Goal: Task Accomplishment & Management: Manage account settings

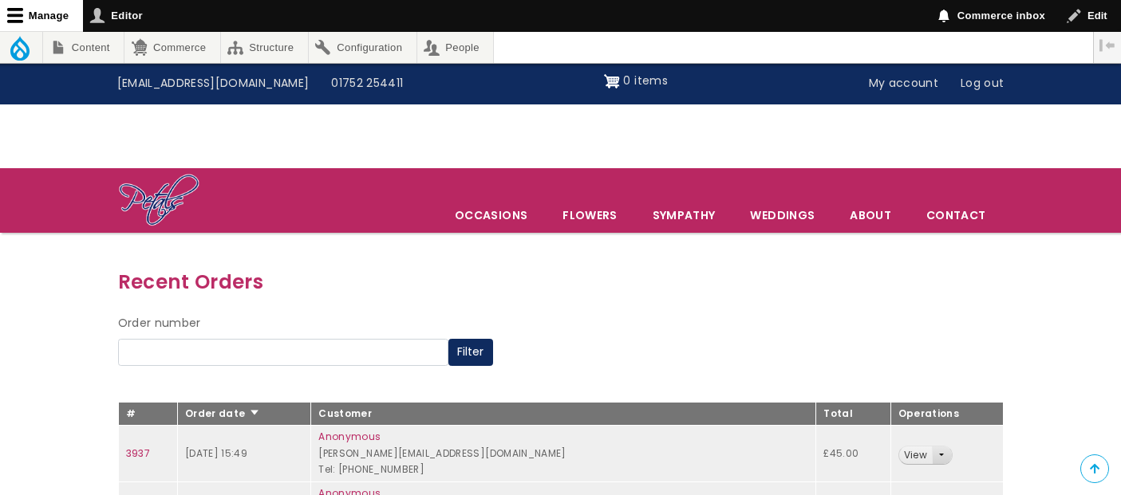
scroll to position [266, 0]
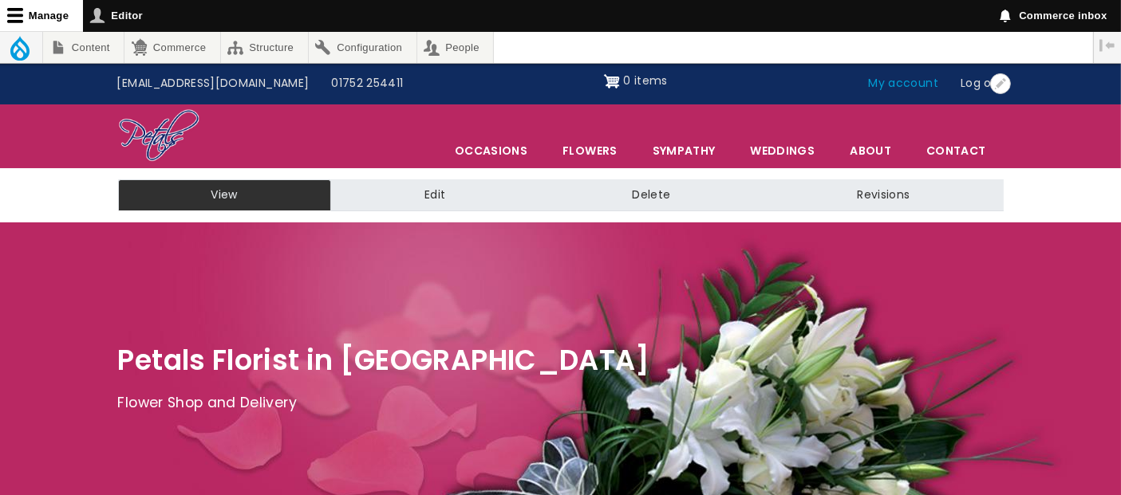
click at [917, 88] on link "My account" at bounding box center [903, 84] width 93 height 30
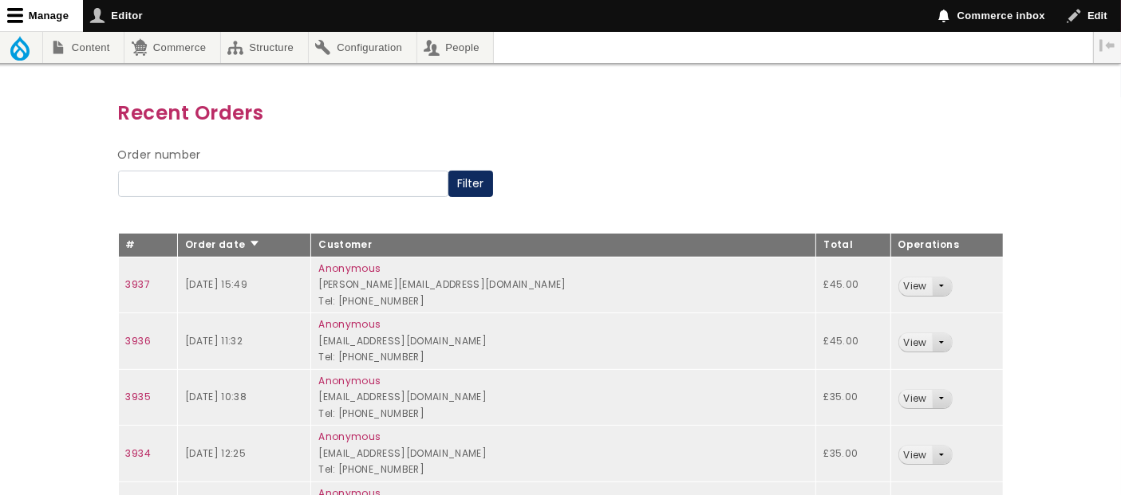
scroll to position [266, 0]
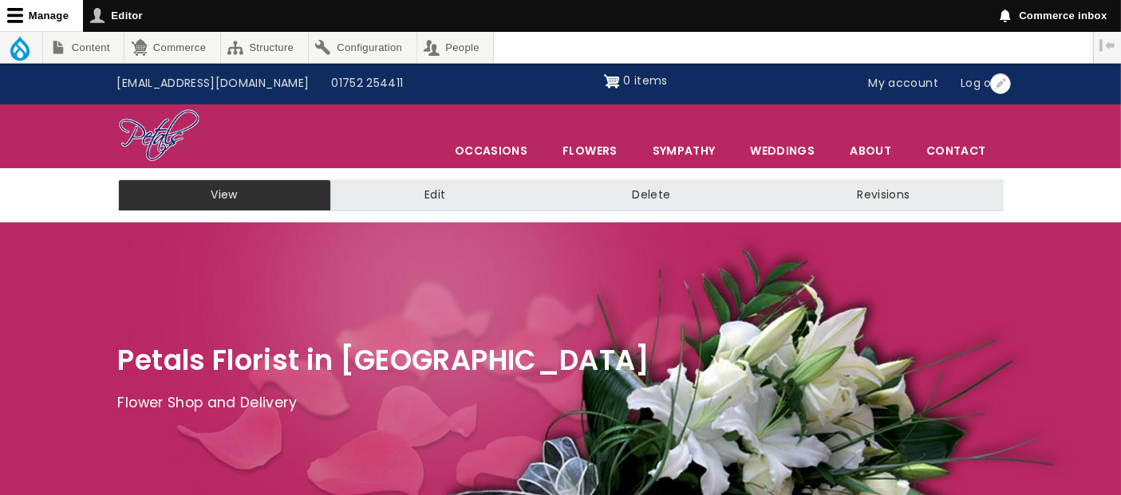
click at [907, 81] on link "My account" at bounding box center [903, 84] width 93 height 30
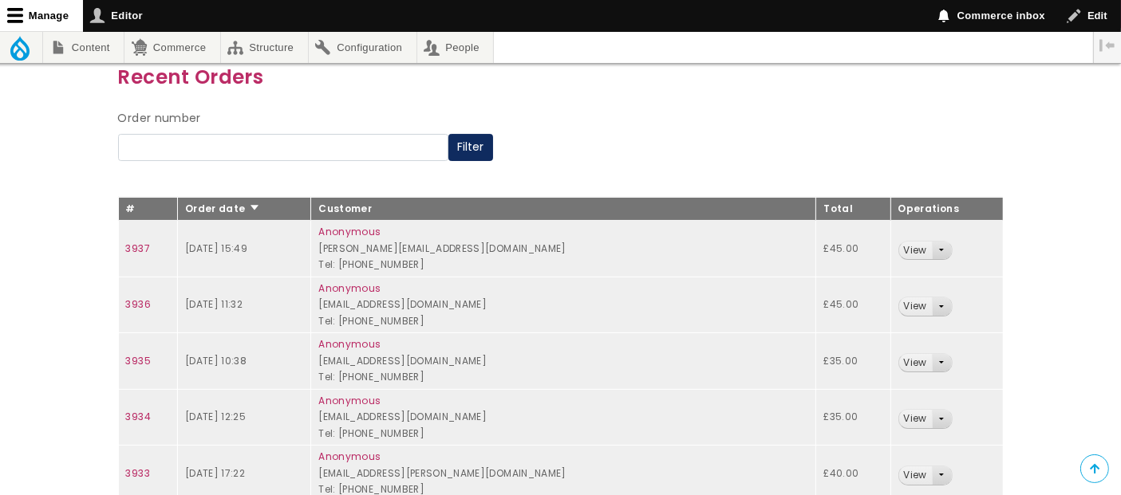
scroll to position [177, 0]
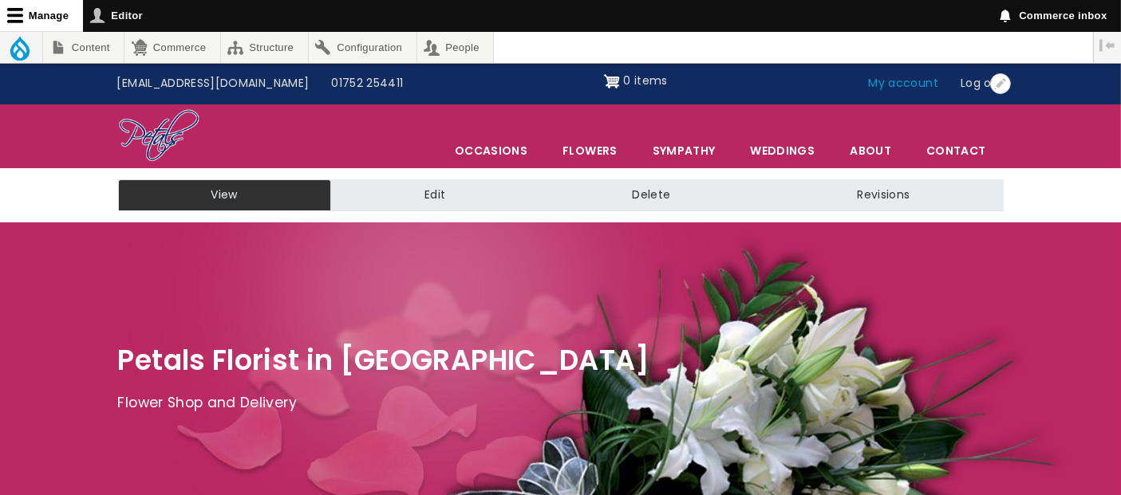
click at [897, 79] on link "My account" at bounding box center [903, 84] width 93 height 30
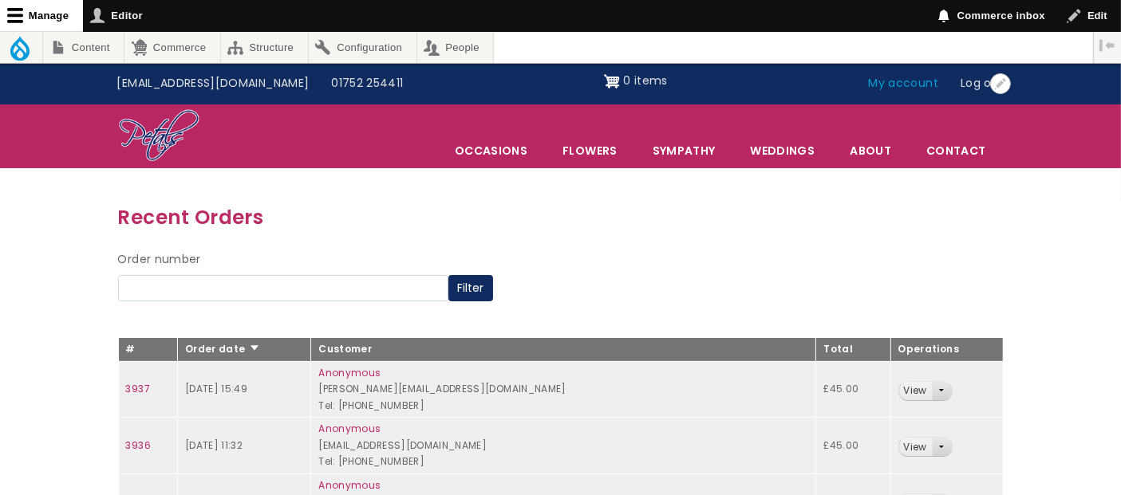
click at [912, 78] on link "My account" at bounding box center [903, 84] width 93 height 30
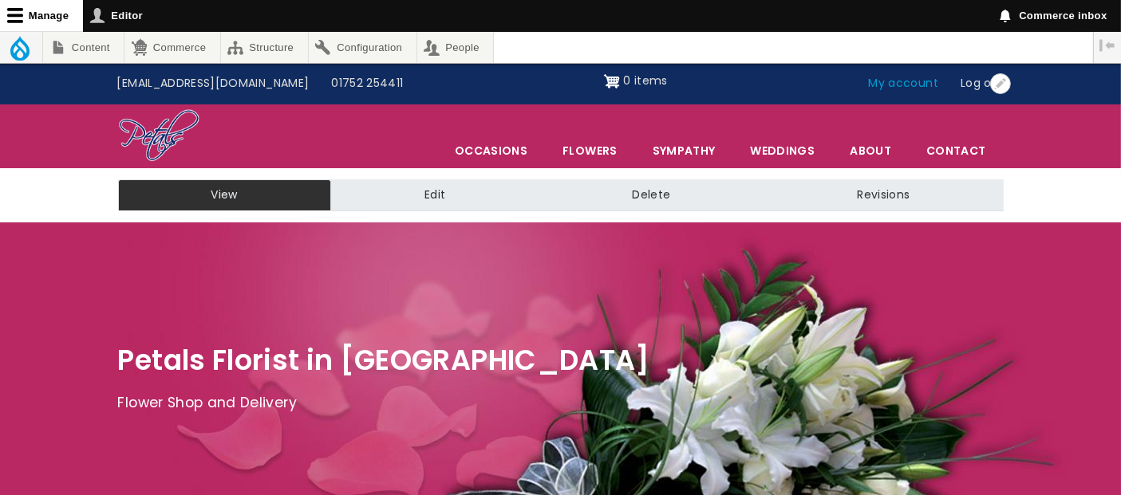
click at [882, 85] on link "My account" at bounding box center [903, 84] width 93 height 30
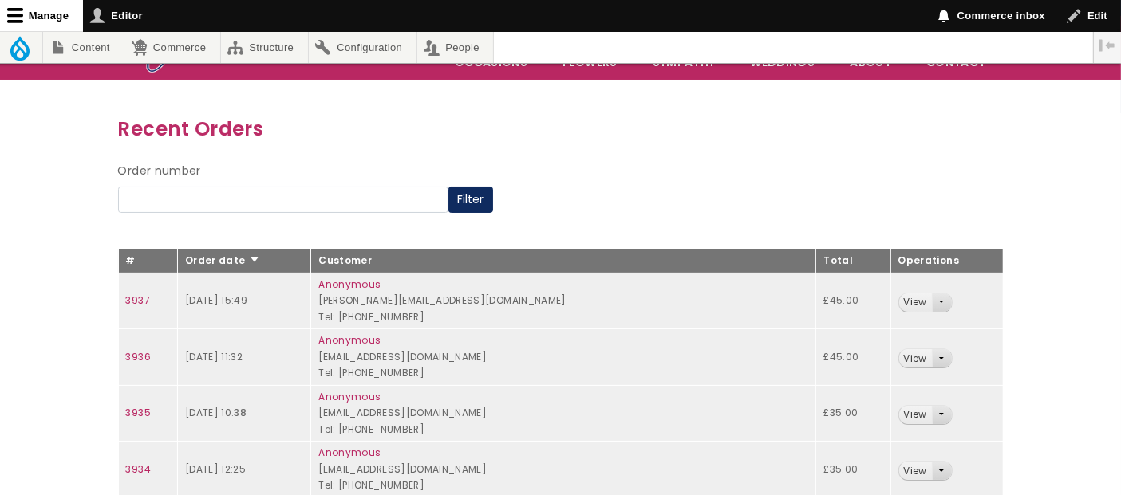
scroll to position [177, 0]
